Goal: Transaction & Acquisition: Purchase product/service

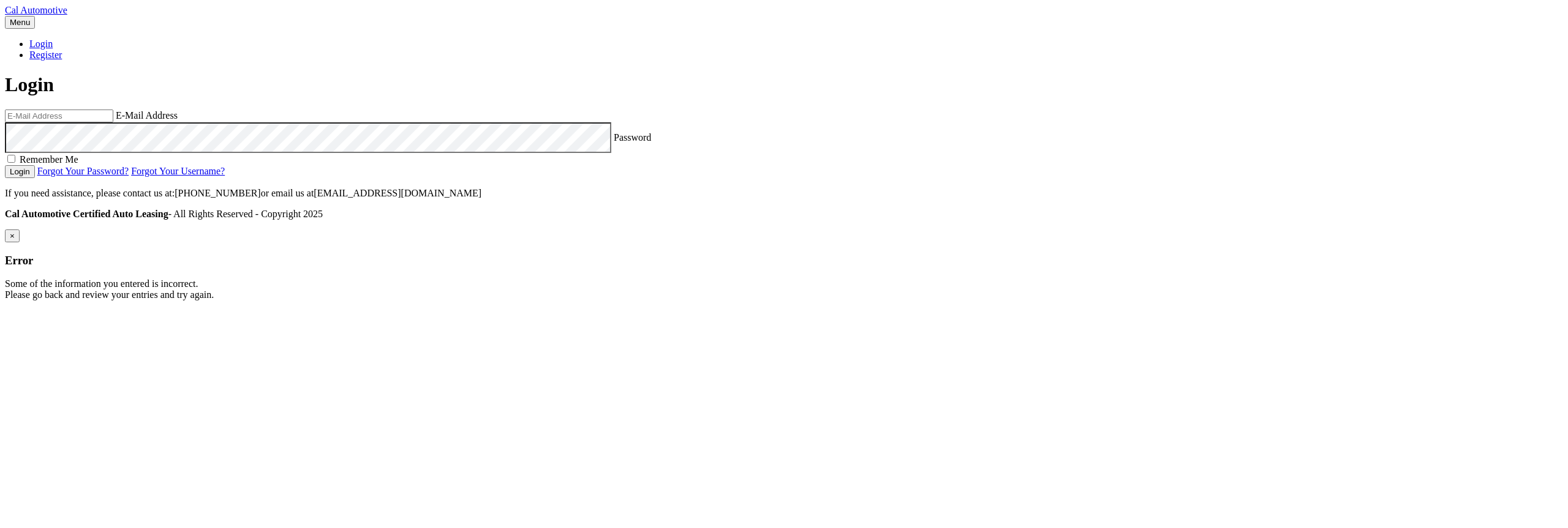
click at [114, 122] on input "email" at bounding box center [59, 116] width 108 height 13
click at [5, 310] on com-1password-button at bounding box center [5, 310] width 0 height 0
click at [114, 122] on input "email" at bounding box center [59, 116] width 108 height 13
type input "estest@easternstandard.com"
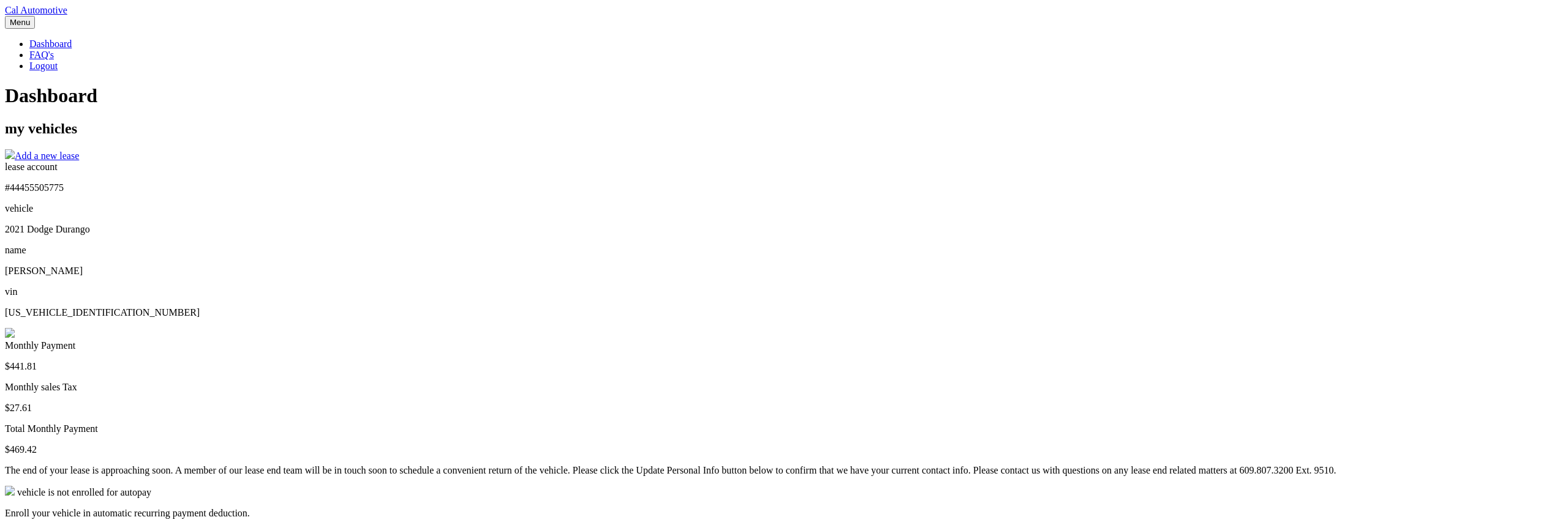
drag, startPoint x: 1086, startPoint y: 282, endPoint x: 1060, endPoint y: 277, distance: 26.5
click at [1082, 282] on div "lease account #44455505775 vehicle 2021 Dodge [GEOGRAPHIC_DATA] name [PERSON_NA…" at bounding box center [784, 378] width 1558 height 432
click at [15, 328] on img at bounding box center [10, 333] width 10 height 10
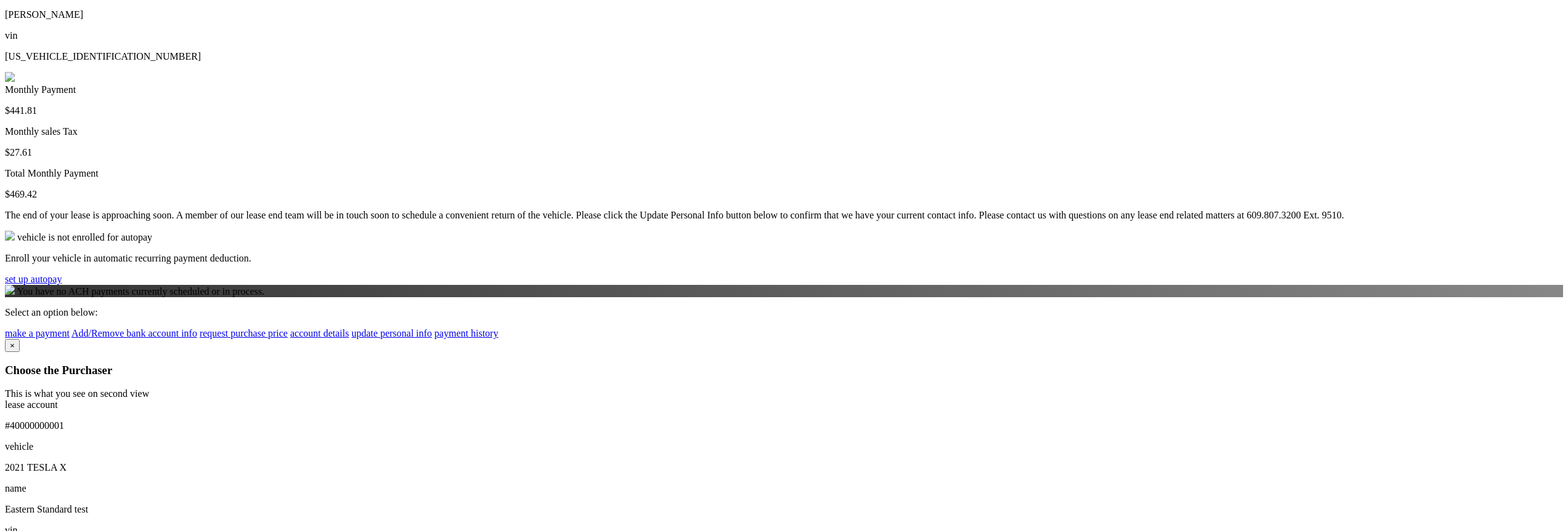
scroll to position [295, 0]
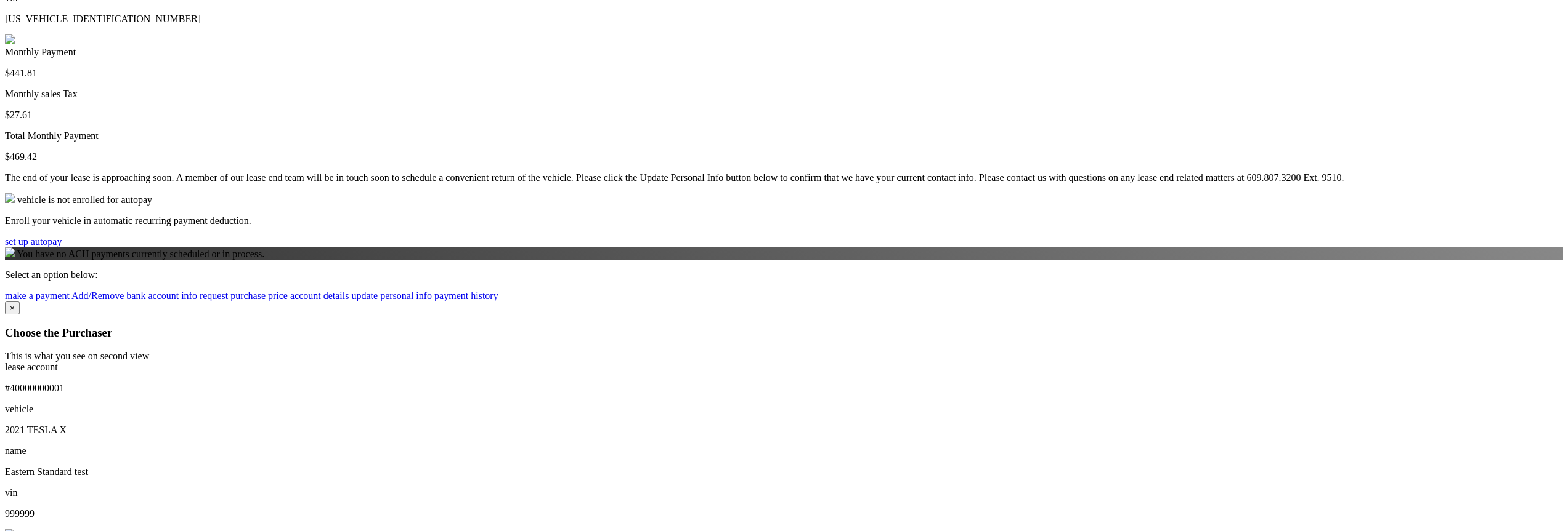
click at [493, 302] on div "lease account #44455505775 vehicle 2021 Dodge Durango name ANTHONY STAITI vin 1…" at bounding box center [784, 85] width 1558 height 435
click at [70, 301] on link "make a payment" at bounding box center [37, 296] width 65 height 10
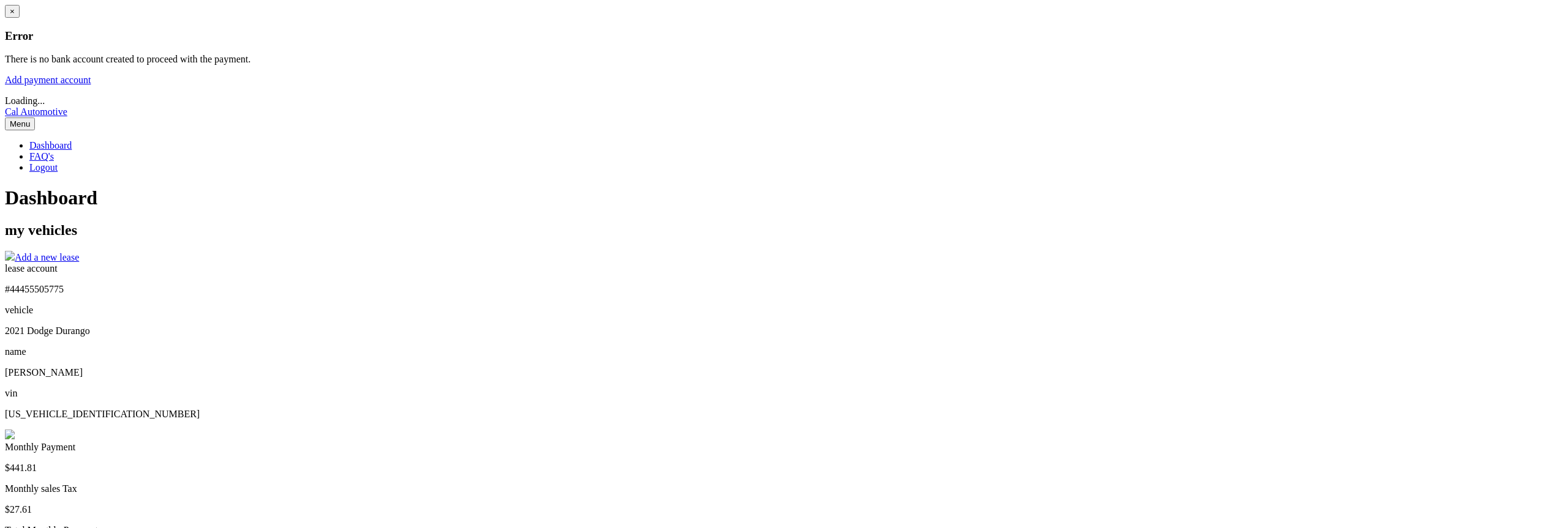
click at [561, 86] on div "× Error There is no bank account created to proceed with the payment. Add payme…" at bounding box center [784, 46] width 1558 height 81
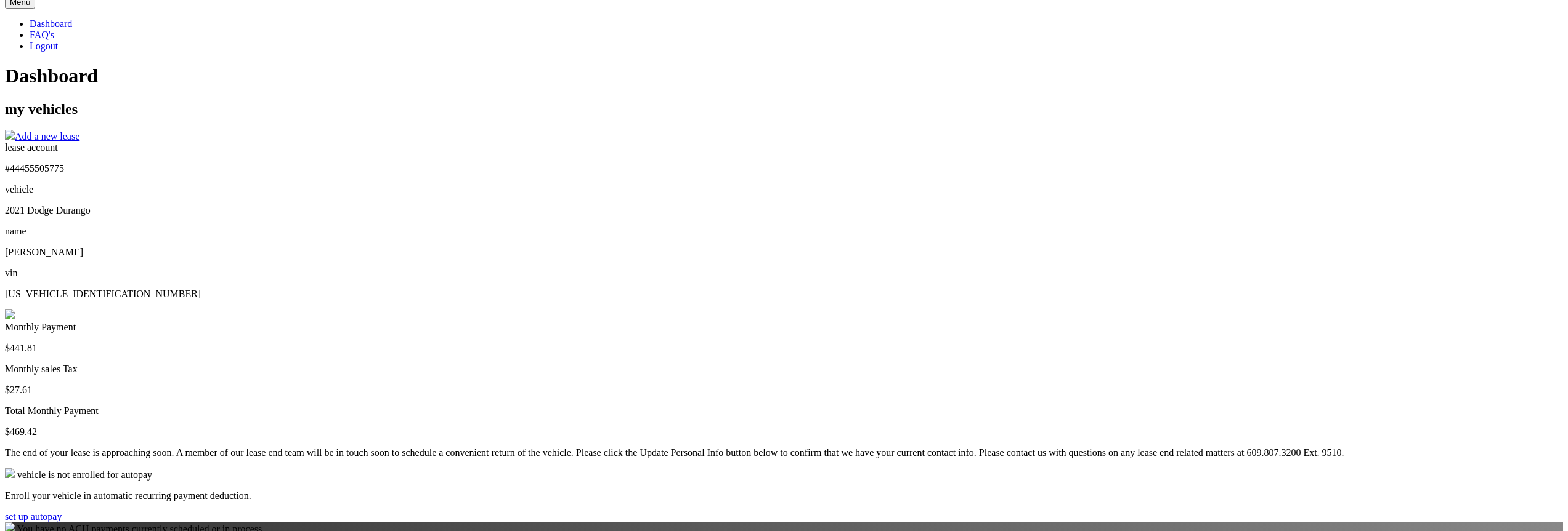
scroll to position [295, 0]
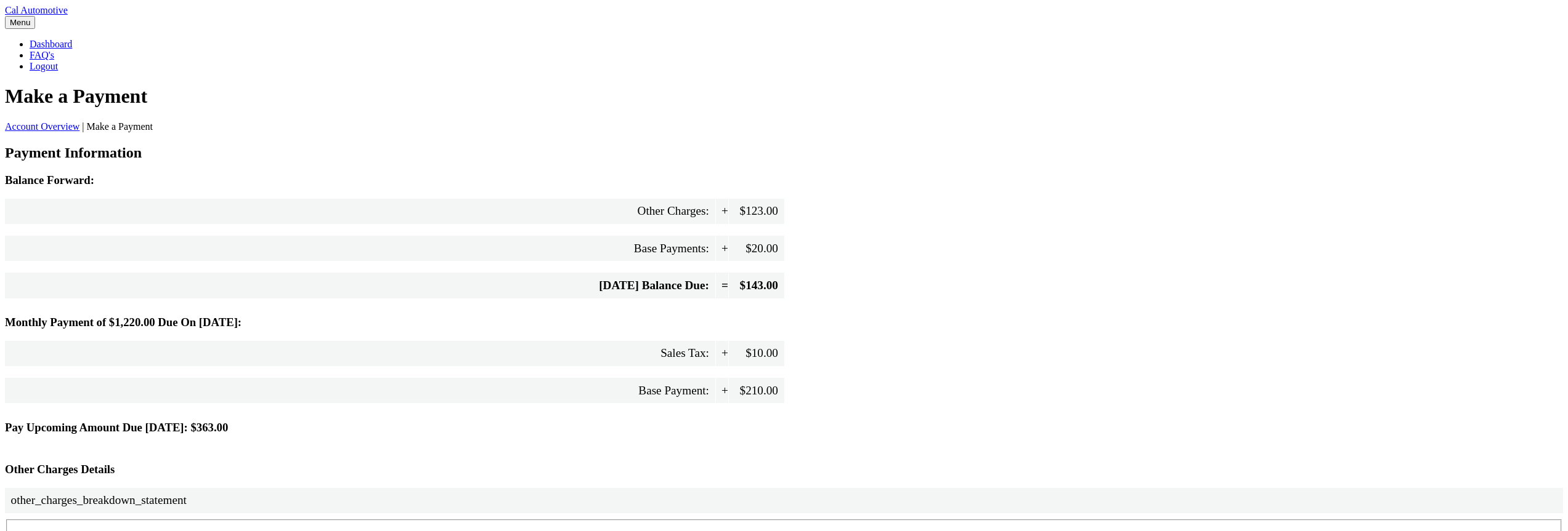
type input "363.00"
